Goal: Transaction & Acquisition: Obtain resource

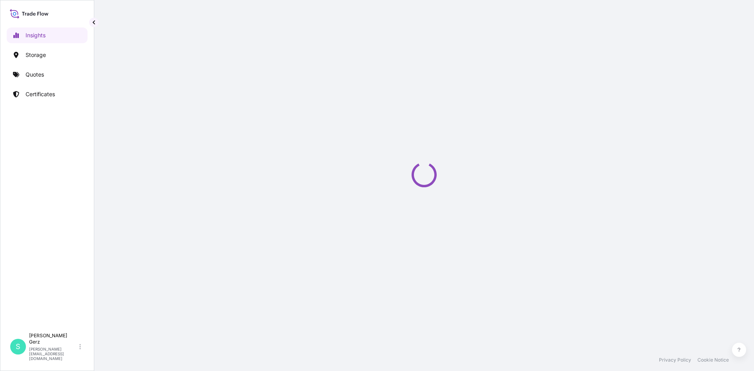
select select "2025"
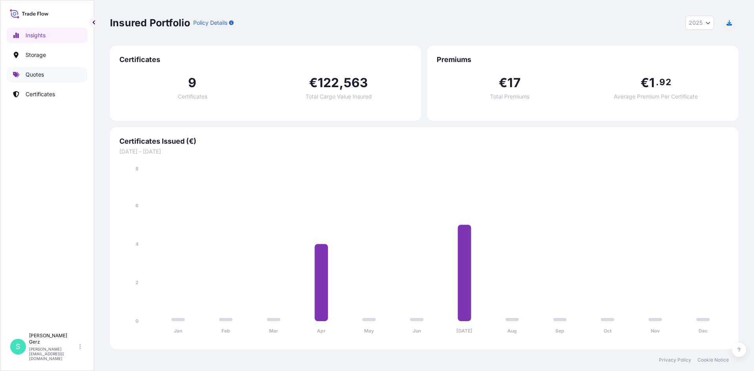
click at [40, 78] on p "Quotes" at bounding box center [35, 75] width 18 height 8
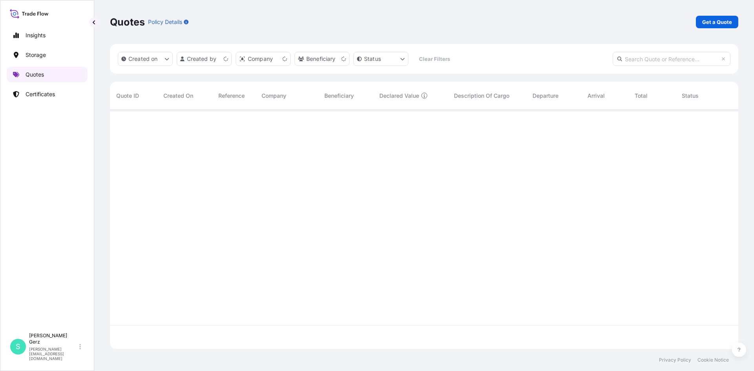
scroll to position [237, 622]
click at [716, 21] on p "Get a Quote" at bounding box center [717, 22] width 30 height 8
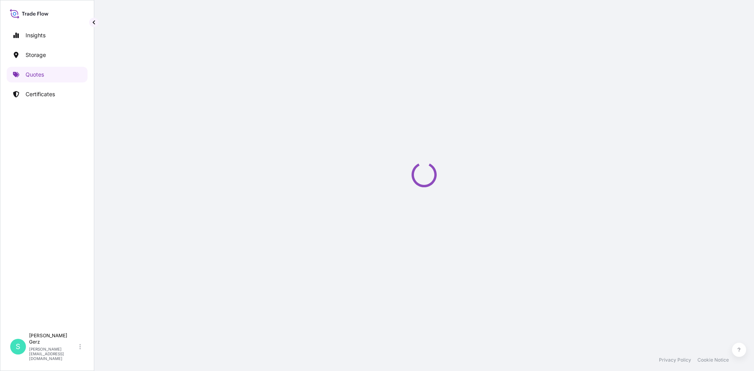
select select "Sea"
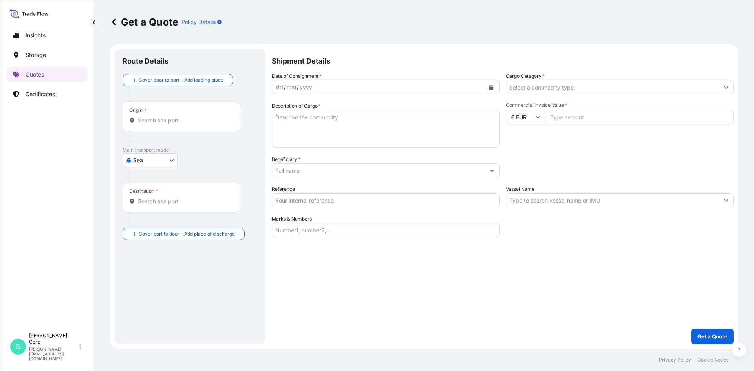
click at [168, 119] on input "Origin *" at bounding box center [184, 121] width 93 height 8
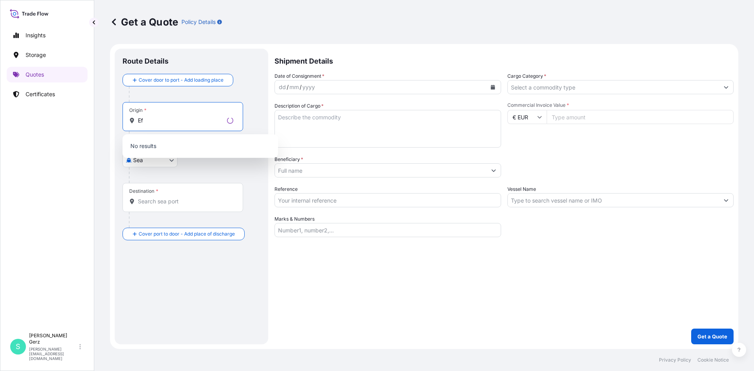
type input "E"
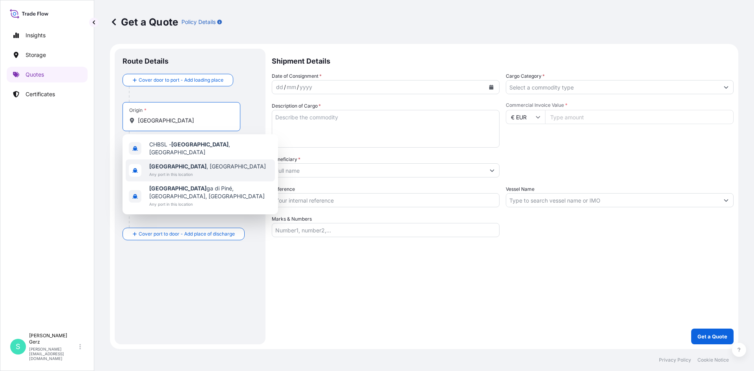
click at [180, 164] on span "[GEOGRAPHIC_DATA] , [GEOGRAPHIC_DATA]" at bounding box center [207, 166] width 117 height 8
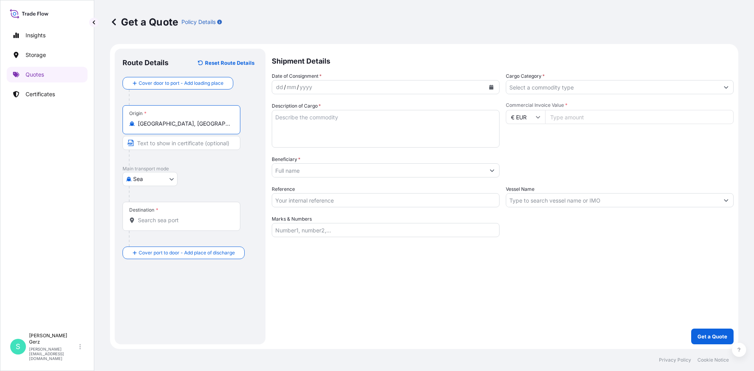
drag, startPoint x: 194, startPoint y: 122, endPoint x: 127, endPoint y: 124, distance: 67.1
click at [127, 124] on div "Origin * [GEOGRAPHIC_DATA], [GEOGRAPHIC_DATA]" at bounding box center [181, 119] width 118 height 29
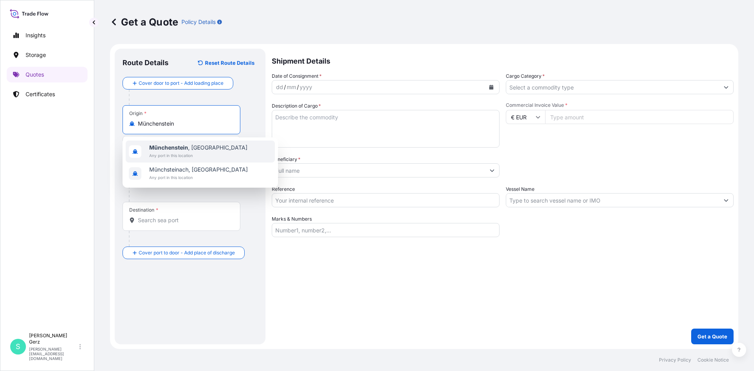
click at [192, 150] on span "[GEOGRAPHIC_DATA] , [GEOGRAPHIC_DATA]" at bounding box center [198, 148] width 98 height 8
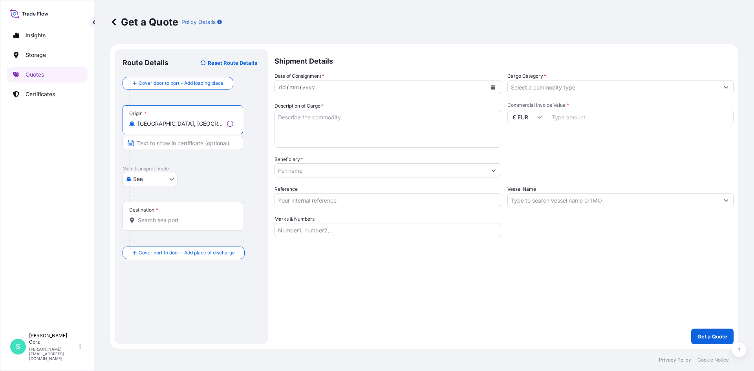
type input "[GEOGRAPHIC_DATA], [GEOGRAPHIC_DATA]"
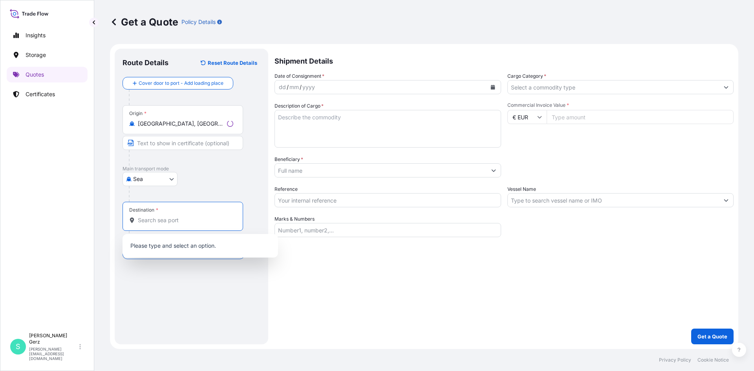
click at [163, 222] on input "Destination *" at bounding box center [185, 220] width 95 height 8
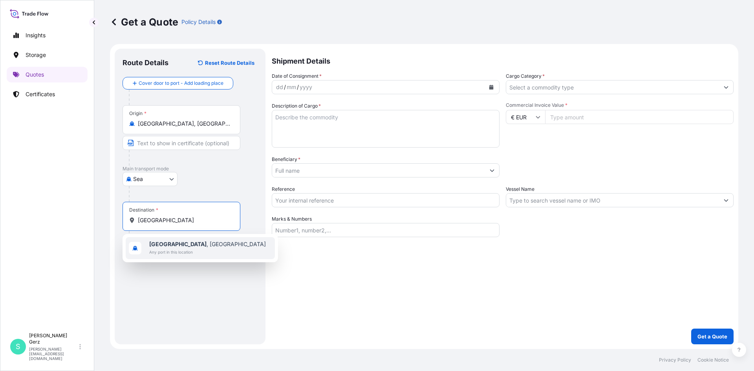
click at [193, 246] on span "[GEOGRAPHIC_DATA] , [GEOGRAPHIC_DATA]" at bounding box center [207, 244] width 117 height 8
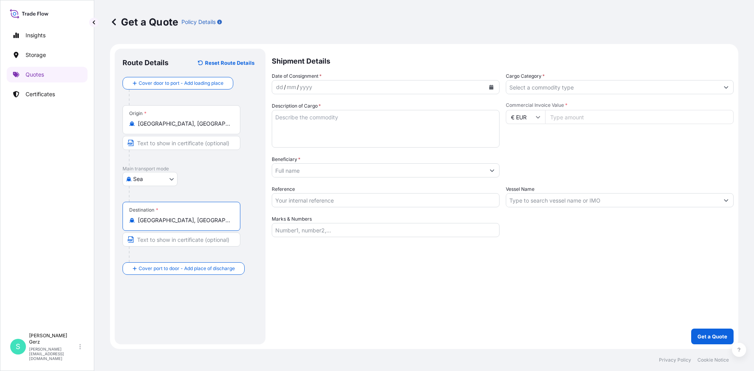
type input "[GEOGRAPHIC_DATA], [GEOGRAPHIC_DATA]"
click at [489, 84] on button "Calendar" at bounding box center [491, 87] width 13 height 13
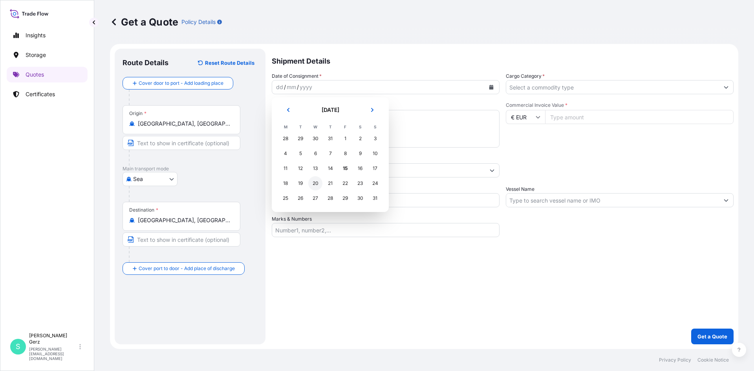
click at [314, 184] on div "20" at bounding box center [315, 183] width 14 height 14
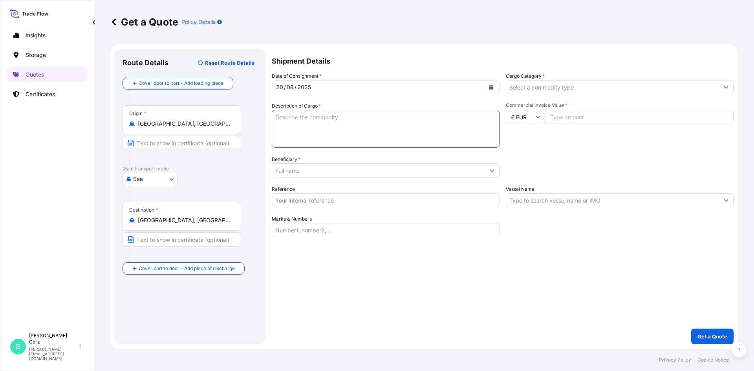
click at [321, 118] on textarea "Description of Cargo *" at bounding box center [386, 129] width 228 height 38
type textarea "[PERSON_NAME], "Untitled" 20025 (DMOL-280)"
click at [539, 117] on icon at bounding box center [537, 117] width 5 height 5
click at [524, 175] on div "$ USD" at bounding box center [525, 171] width 33 height 15
type input "$ USD"
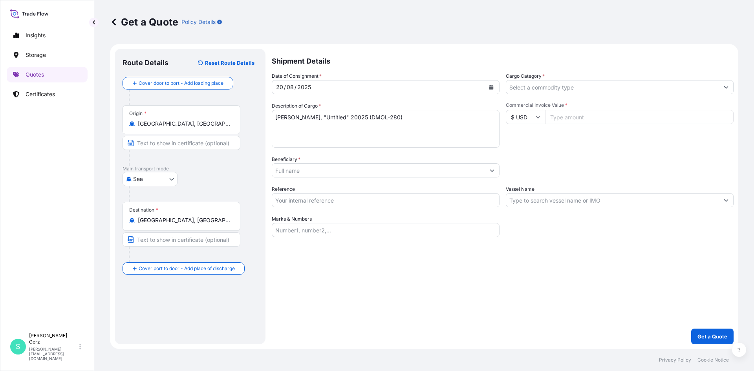
click at [566, 117] on input "Commercial Invoice Value *" at bounding box center [639, 117] width 188 height 14
type input "50335"
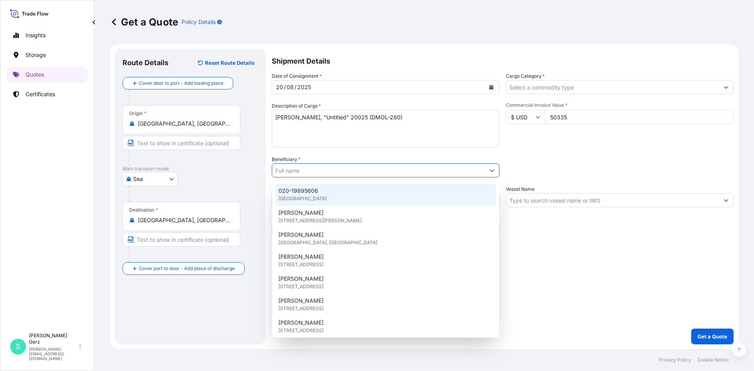
click at [508, 160] on div "Packing Category Type to search a container mode Please select a primary mode o…" at bounding box center [620, 166] width 228 height 22
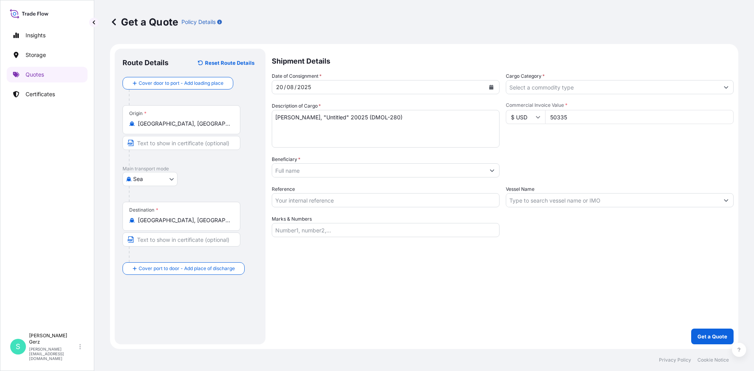
click at [492, 172] on icon "Show suggestions" at bounding box center [491, 170] width 5 height 5
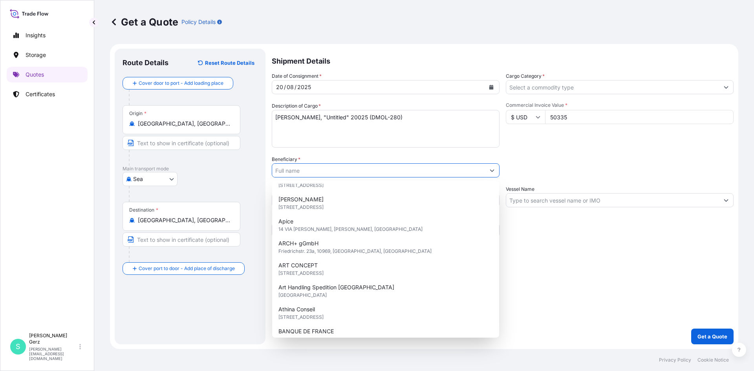
scroll to position [179, 0]
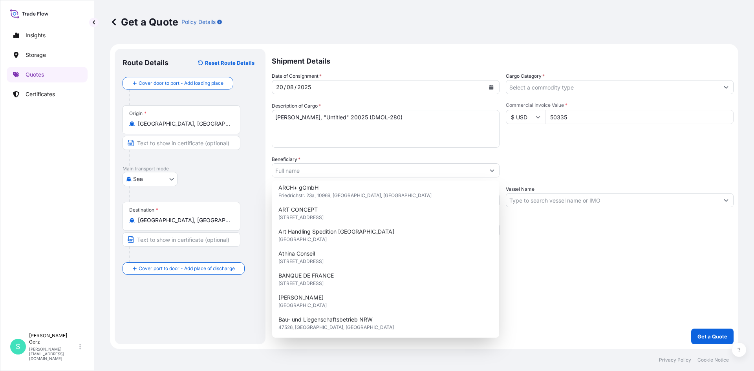
click at [505, 150] on div "Date of Consignment * [DATE] Cargo Category * Description of Cargo * [PERSON_NA…" at bounding box center [503, 154] width 462 height 165
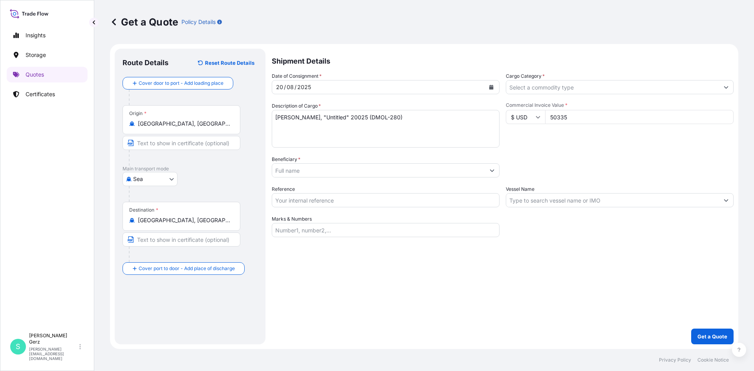
click at [305, 171] on input "Beneficiary *" at bounding box center [378, 170] width 213 height 14
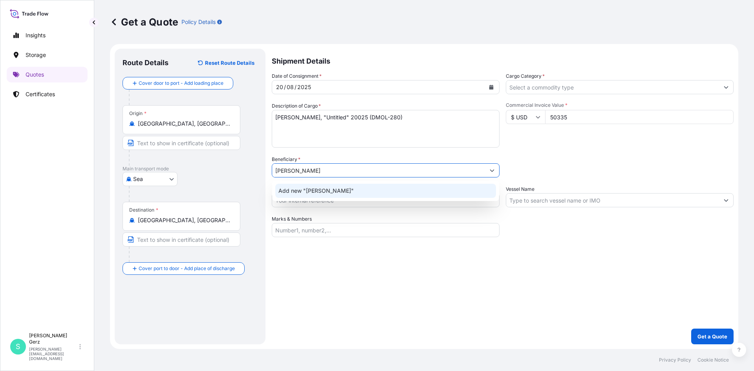
click at [325, 193] on span "Add new "[PERSON_NAME]"" at bounding box center [315, 191] width 75 height 8
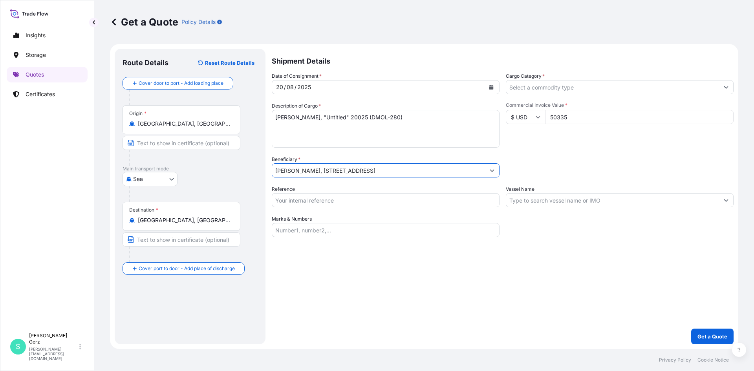
type input "[PERSON_NAME], [STREET_ADDRESS]"
click at [320, 203] on input "Reference" at bounding box center [386, 200] width 228 height 14
click at [322, 202] on input "Reference" at bounding box center [386, 200] width 228 height 14
type input "K-025096"
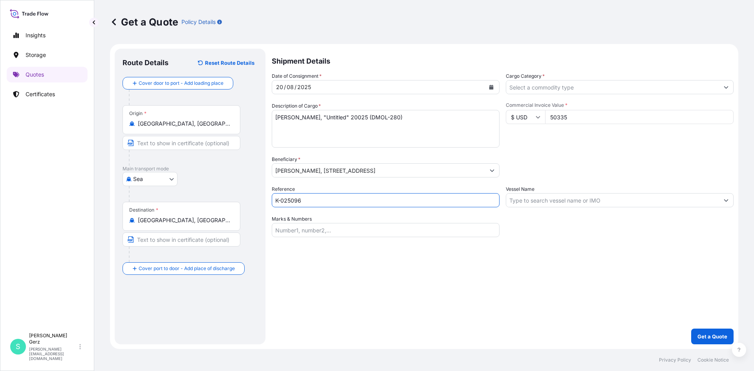
click at [535, 201] on input "Vessel Name" at bounding box center [612, 200] width 213 height 14
click at [600, 84] on input "Cargo Category *" at bounding box center [612, 87] width 213 height 14
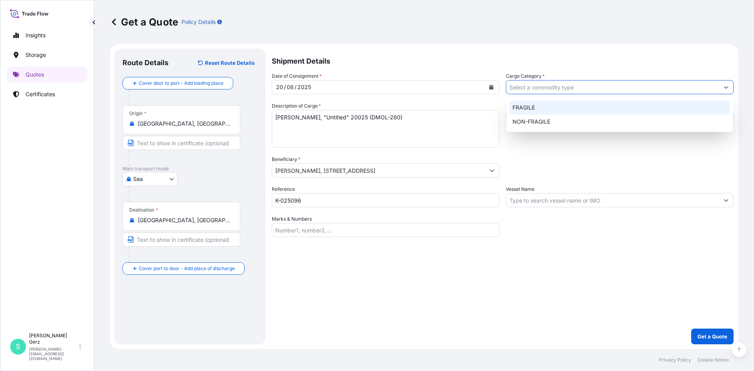
click at [549, 108] on div "FRAGILE" at bounding box center [619, 107] width 221 height 14
type input "FRAGILE"
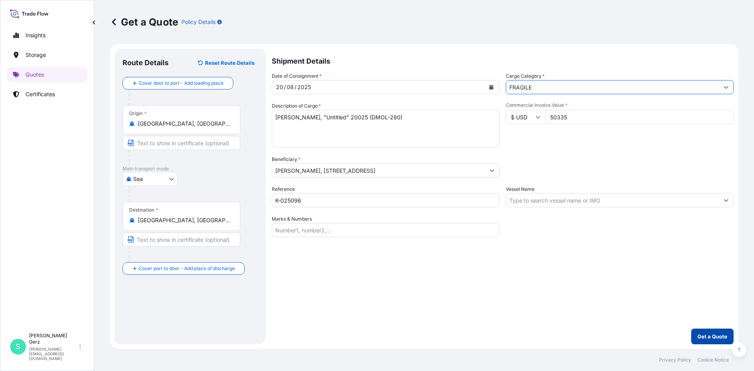
click at [706, 334] on p "Get a Quote" at bounding box center [712, 336] width 30 height 8
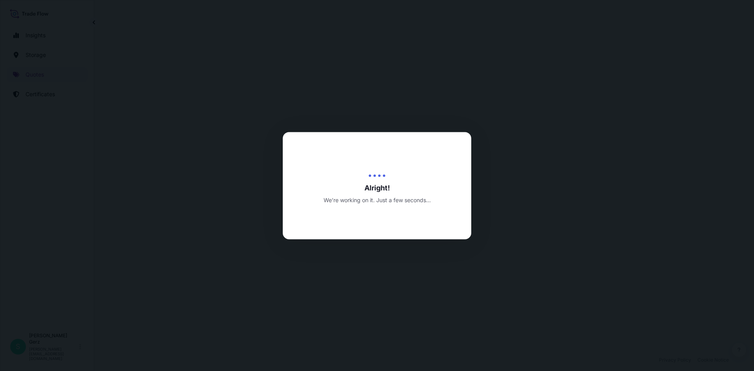
select select "Sea"
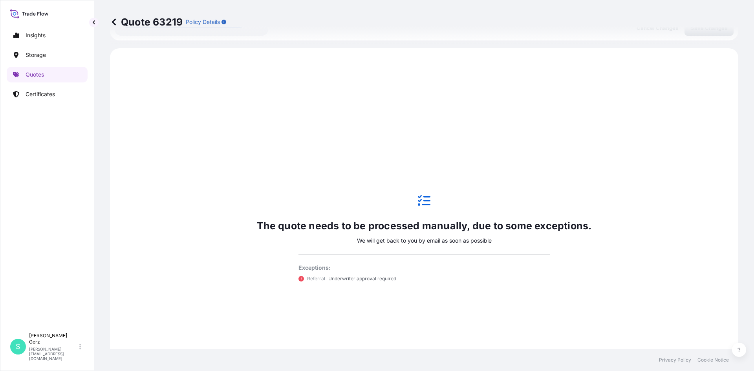
scroll to position [253, 0]
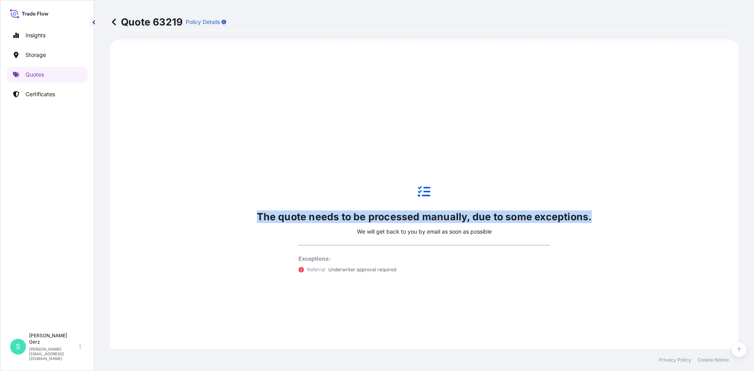
drag, startPoint x: 253, startPoint y: 217, endPoint x: 591, endPoint y: 217, distance: 338.3
click at [591, 217] on div "The quote needs to be processed manually, due to some exceptions. We will get b…" at bounding box center [424, 229] width 606 height 358
click at [592, 224] on div "The quote needs to be processed manually, due to some exceptions. We will get b…" at bounding box center [424, 229] width 606 height 358
drag, startPoint x: 584, startPoint y: 217, endPoint x: 241, endPoint y: 213, distance: 343.8
click at [241, 213] on div "The quote needs to be processed manually, due to some exceptions. We will get b…" at bounding box center [424, 229] width 606 height 358
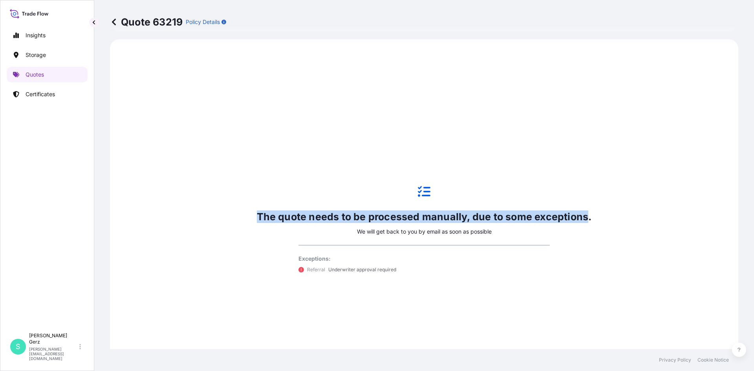
click at [241, 216] on div "The quote needs to be processed manually, due to some exceptions. We will get b…" at bounding box center [424, 229] width 606 height 358
drag, startPoint x: 254, startPoint y: 214, endPoint x: 591, endPoint y: 217, distance: 337.5
click at [591, 217] on div "The quote needs to be processed manually, due to some exceptions. We will get b…" at bounding box center [424, 229] width 606 height 358
click at [597, 229] on div "The quote needs to be processed manually, due to some exceptions. We will get b…" at bounding box center [424, 229] width 606 height 358
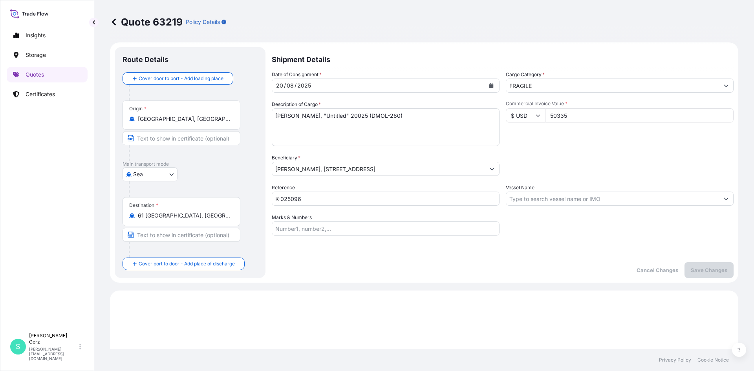
scroll to position [0, 0]
click at [423, 170] on input "[PERSON_NAME], [STREET_ADDRESS]" at bounding box center [378, 170] width 213 height 14
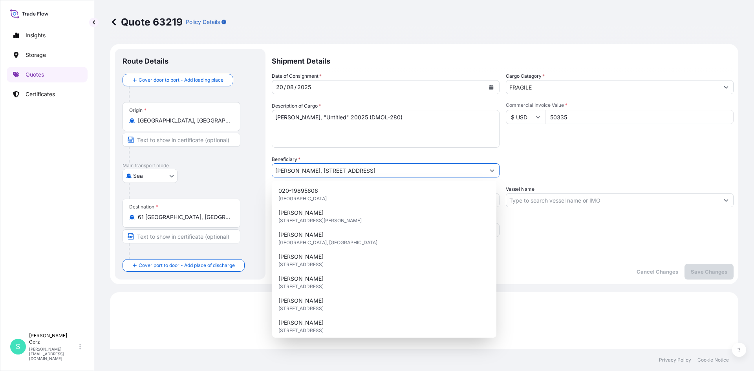
drag, startPoint x: 425, startPoint y: 170, endPoint x: 314, endPoint y: 170, distance: 110.7
click at [314, 170] on input "[PERSON_NAME], [STREET_ADDRESS]" at bounding box center [378, 170] width 213 height 14
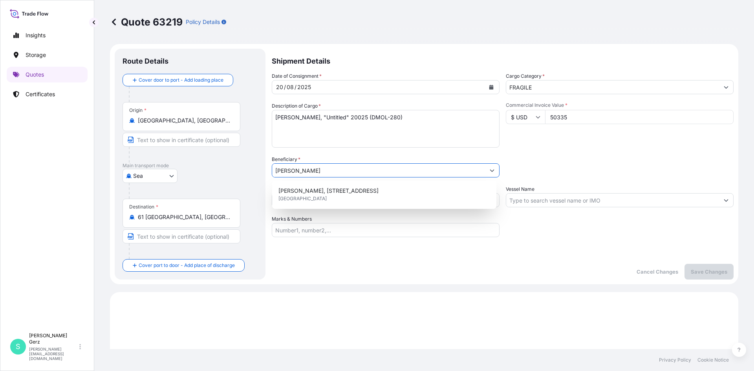
click at [517, 242] on div "Shipment Details Date of Consignment * [DATE] Cargo Category * FRAGILE Descript…" at bounding box center [503, 164] width 462 height 231
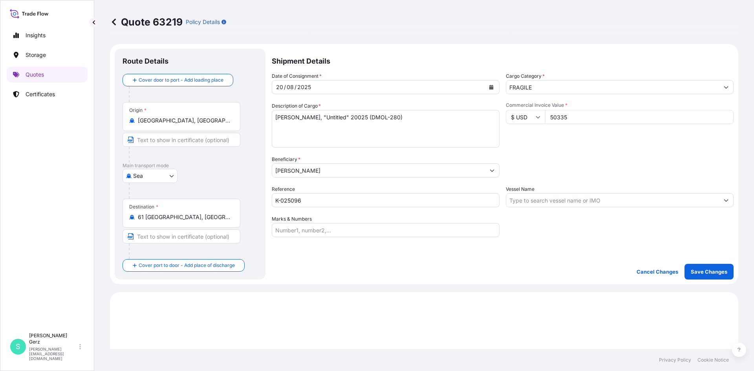
click at [444, 173] on input "[PERSON_NAME]" at bounding box center [378, 170] width 213 height 14
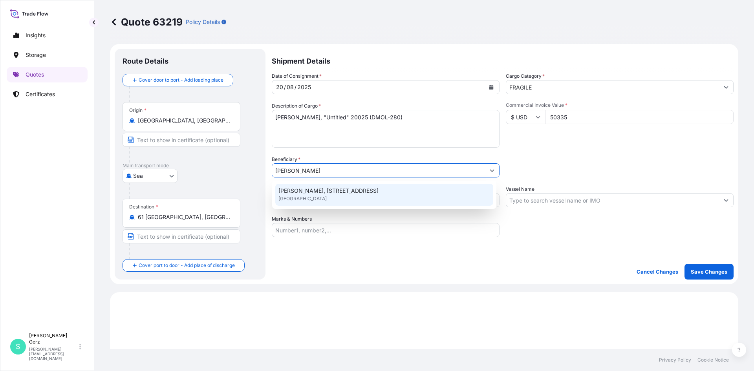
click at [400, 195] on div "[PERSON_NAME], [STREET_ADDRESS]" at bounding box center [384, 195] width 218 height 22
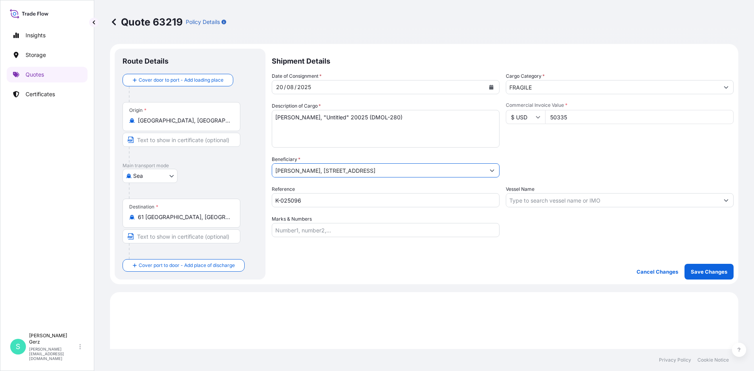
drag, startPoint x: 420, startPoint y: 170, endPoint x: 312, endPoint y: 181, distance: 107.6
click at [312, 181] on div "Date of Consignment * [DATE] Cargo Category * FRAGILE Description of Cargo * [P…" at bounding box center [503, 154] width 462 height 165
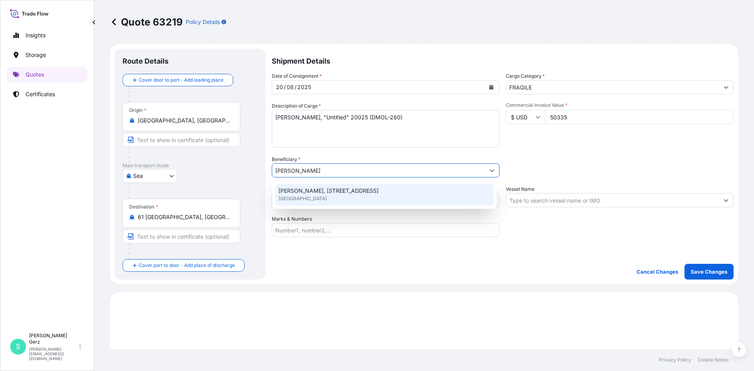
type input "[PERSON_NAME]"
click at [523, 246] on div "Shipment Details Date of Consignment * [DATE] Cargo Category * FRAGILE Descript…" at bounding box center [503, 164] width 462 height 231
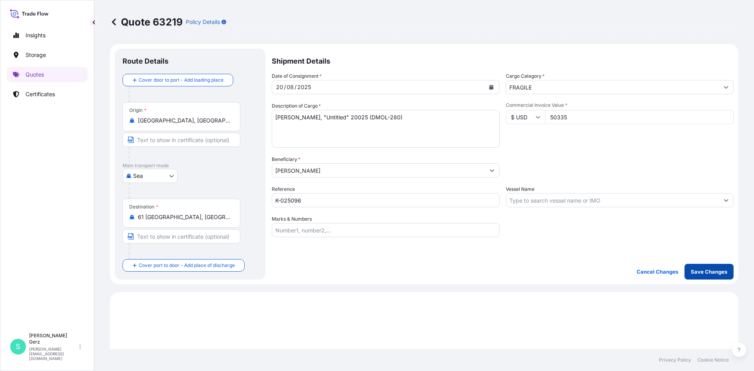
click at [697, 272] on p "Save Changes" at bounding box center [708, 272] width 37 height 8
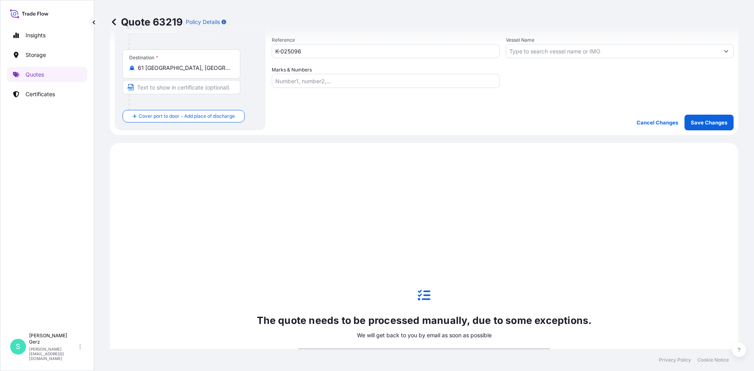
scroll to position [253, 0]
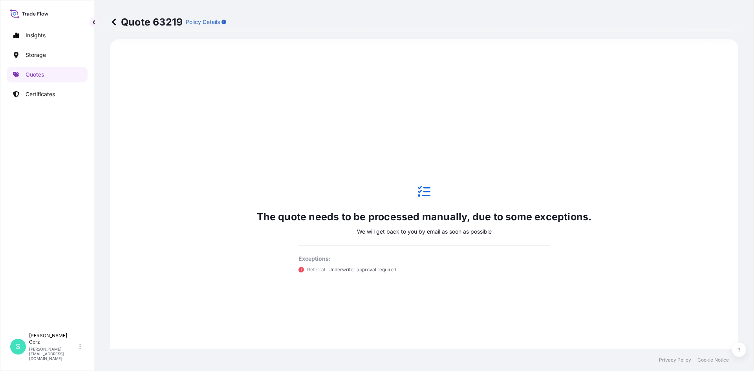
select select "Sea"
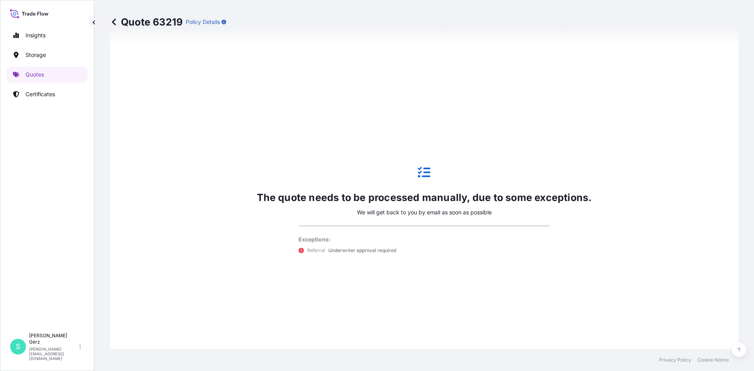
scroll to position [275, 0]
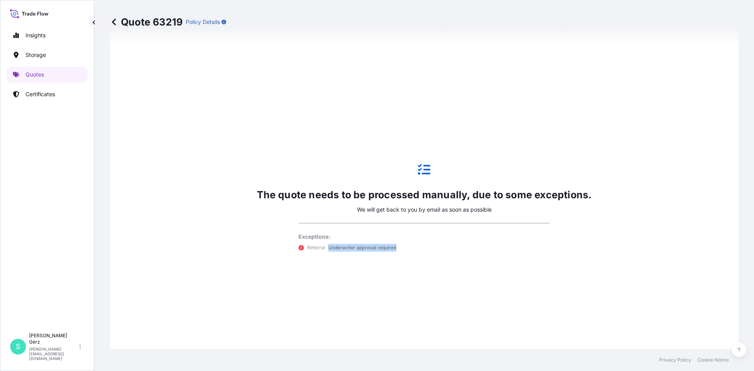
drag, startPoint x: 327, startPoint y: 248, endPoint x: 406, endPoint y: 250, distance: 78.9
click at [406, 250] on div "Referral Underwriter approval required" at bounding box center [423, 248] width 251 height 8
click at [396, 259] on div "The quote needs to be processed manually, due to some exceptions. We will get b…" at bounding box center [424, 207] width 335 height 118
drag, startPoint x: 397, startPoint y: 248, endPoint x: 323, endPoint y: 248, distance: 74.6
click at [323, 248] on div "Referral Underwriter approval required" at bounding box center [423, 248] width 251 height 8
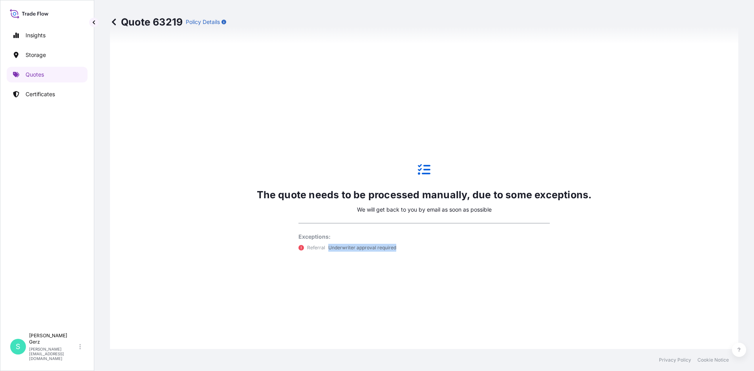
click at [325, 260] on div "The quote needs to be processed manually, due to some exceptions. We will get b…" at bounding box center [424, 207] width 335 height 118
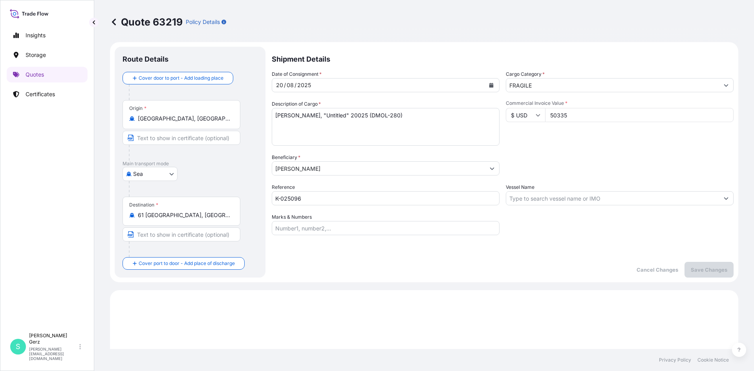
scroll to position [0, 0]
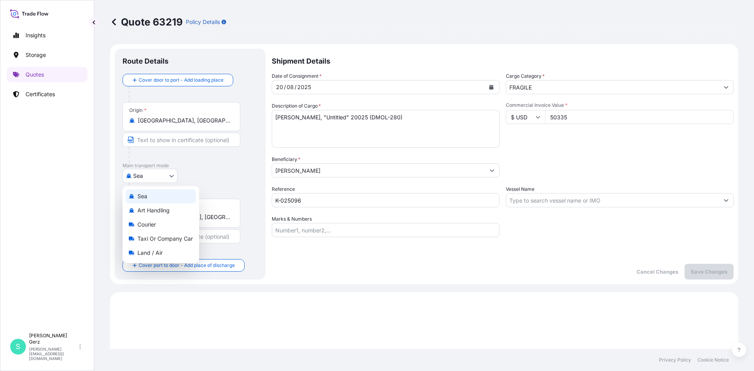
click at [171, 178] on body "Insights Storage Quotes Certificates S [PERSON_NAME] [PERSON_NAME][EMAIL_ADDRES…" at bounding box center [377, 185] width 754 height 371
click at [161, 211] on span "Art Handling" at bounding box center [153, 210] width 32 height 8
select select "Art Handling"
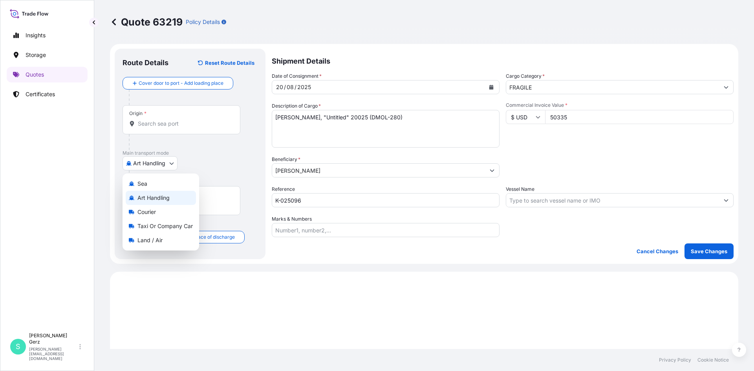
click at [168, 164] on body "Insights Storage Quotes Certificates S [PERSON_NAME] [PERSON_NAME][EMAIL_ADDRES…" at bounding box center [377, 185] width 754 height 371
click at [152, 239] on span "Land / Air" at bounding box center [149, 240] width 25 height 8
select select "Land / Air"
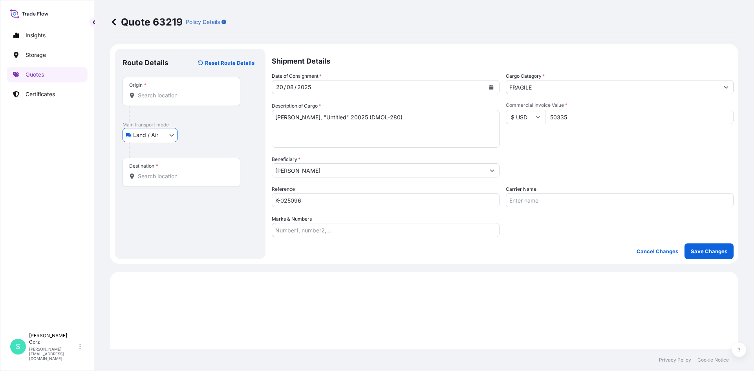
click at [171, 93] on input "Origin *" at bounding box center [184, 95] width 93 height 8
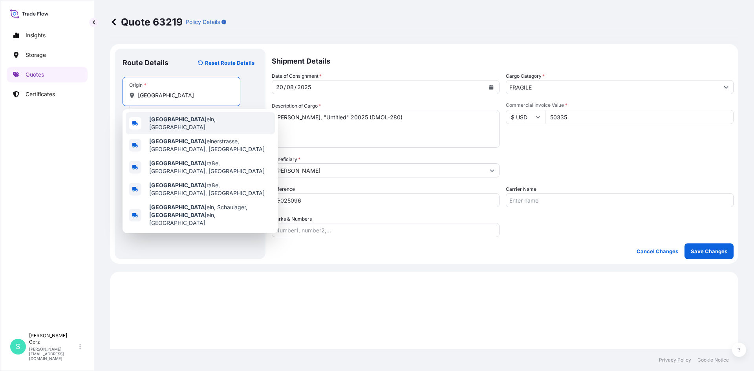
click at [210, 115] on div "[GEOGRAPHIC_DATA] ein, [GEOGRAPHIC_DATA]" at bounding box center [200, 123] width 149 height 22
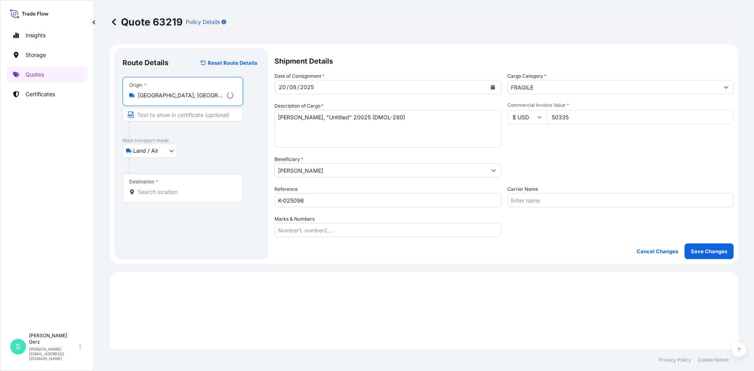
type input "[GEOGRAPHIC_DATA], [GEOGRAPHIC_DATA]"
click at [162, 198] on div "Destination *" at bounding box center [181, 187] width 118 height 29
click at [162, 196] on input "Destination *" at bounding box center [184, 192] width 93 height 8
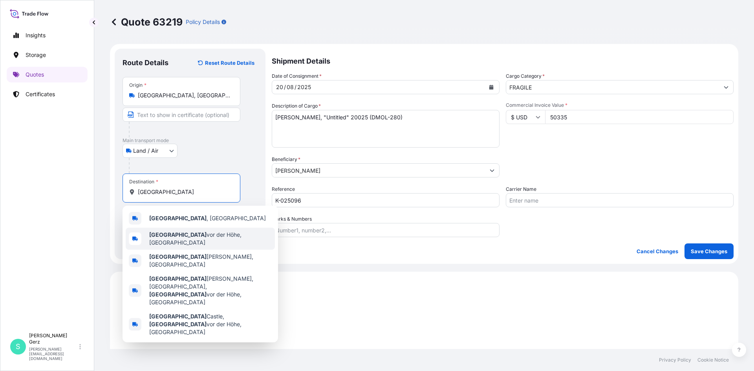
click at [186, 237] on span "[GEOGRAPHIC_DATA], [GEOGRAPHIC_DATA]" at bounding box center [210, 239] width 122 height 16
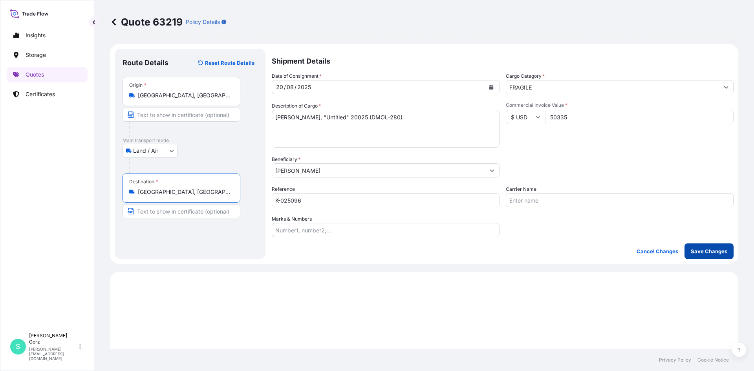
type input "[GEOGRAPHIC_DATA], [GEOGRAPHIC_DATA]"
click at [701, 251] on p "Save Changes" at bounding box center [708, 251] width 37 height 8
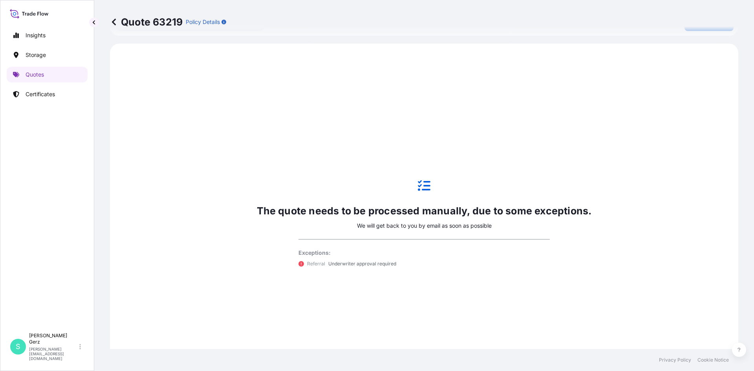
scroll to position [232, 0]
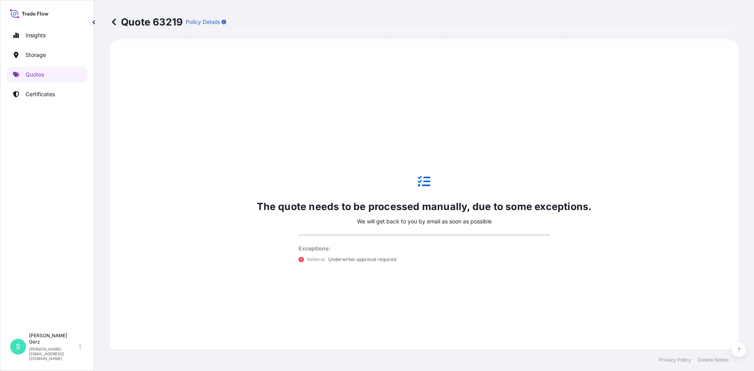
select select "Land / Air"
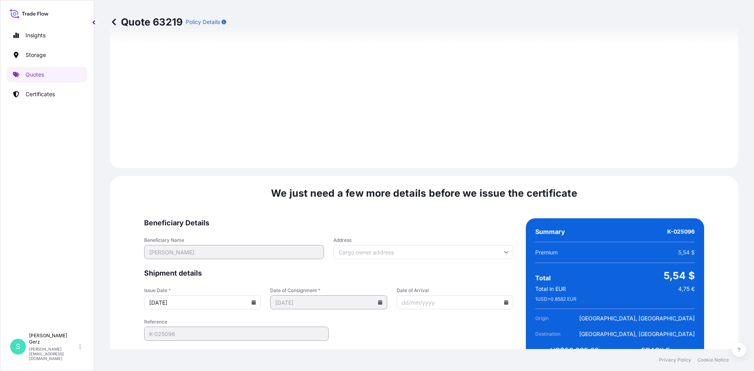
scroll to position [754, 0]
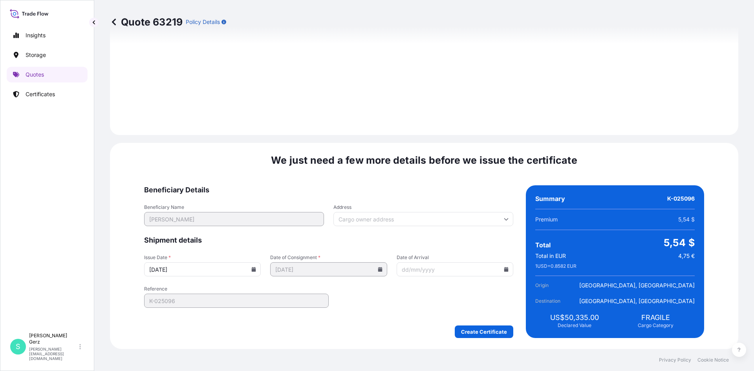
click at [440, 219] on input "Address" at bounding box center [423, 219] width 180 height 14
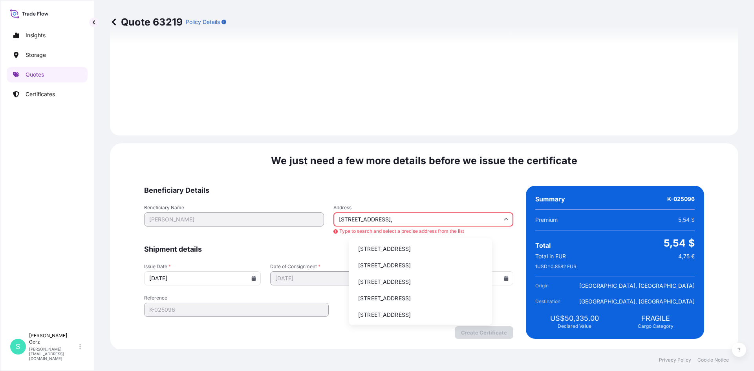
click at [395, 253] on li "[STREET_ADDRESS]" at bounding box center [420, 248] width 137 height 15
type input "[STREET_ADDRESS]"
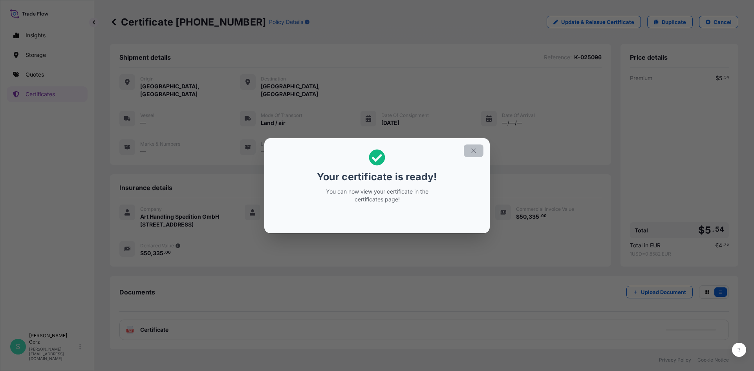
click at [473, 150] on icon "button" at bounding box center [473, 150] width 7 height 7
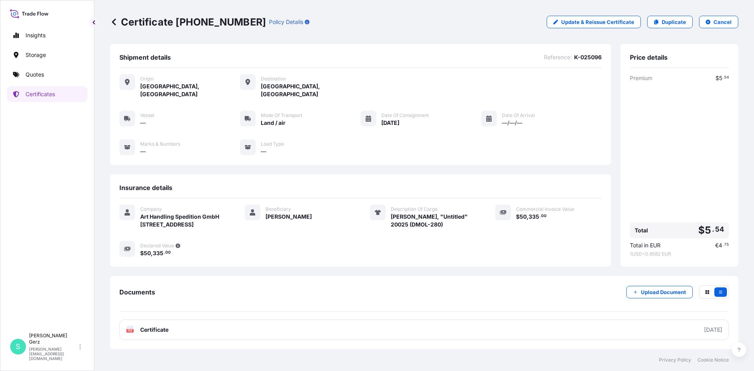
scroll to position [0, 0]
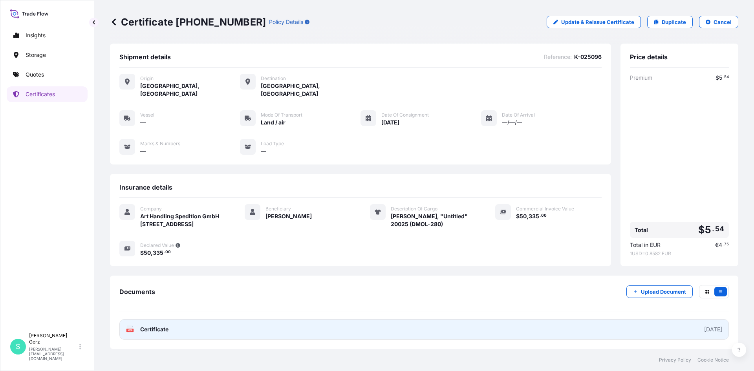
click at [613, 332] on link "PDF Certificate [DATE]" at bounding box center [423, 329] width 609 height 20
